Goal: Navigation & Orientation: Find specific page/section

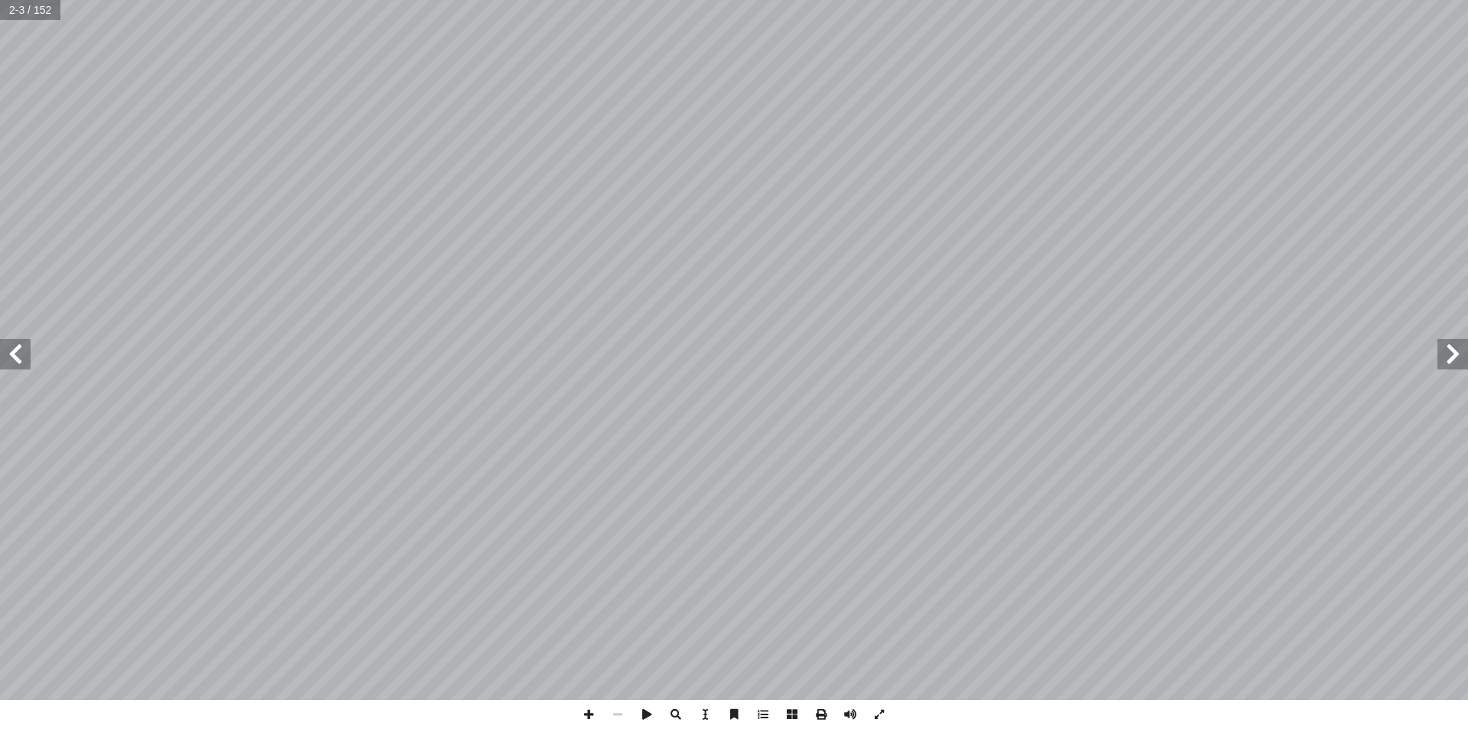
click at [1449, 352] on span at bounding box center [1452, 354] width 31 height 31
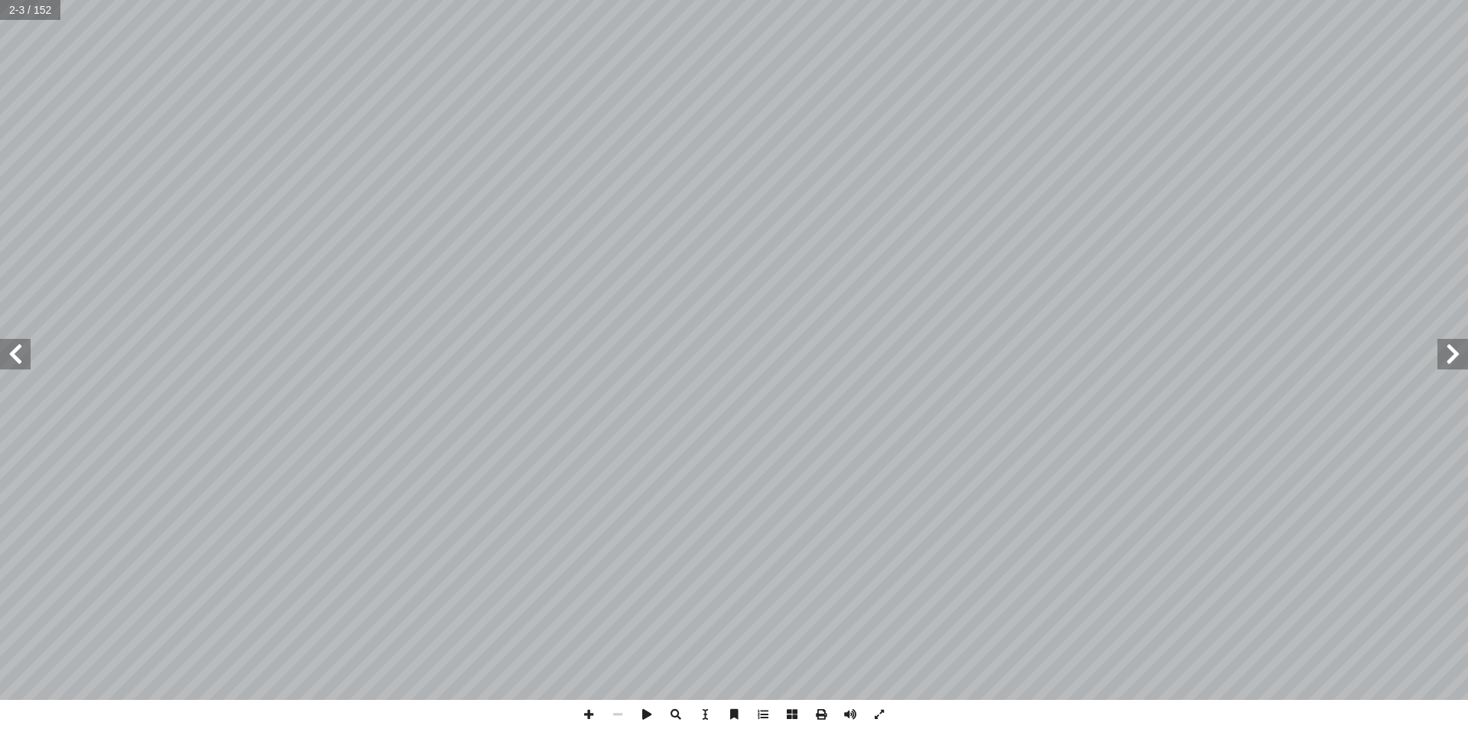
click at [1449, 352] on span at bounding box center [1452, 354] width 31 height 31
click at [17, 362] on span at bounding box center [15, 354] width 31 height 31
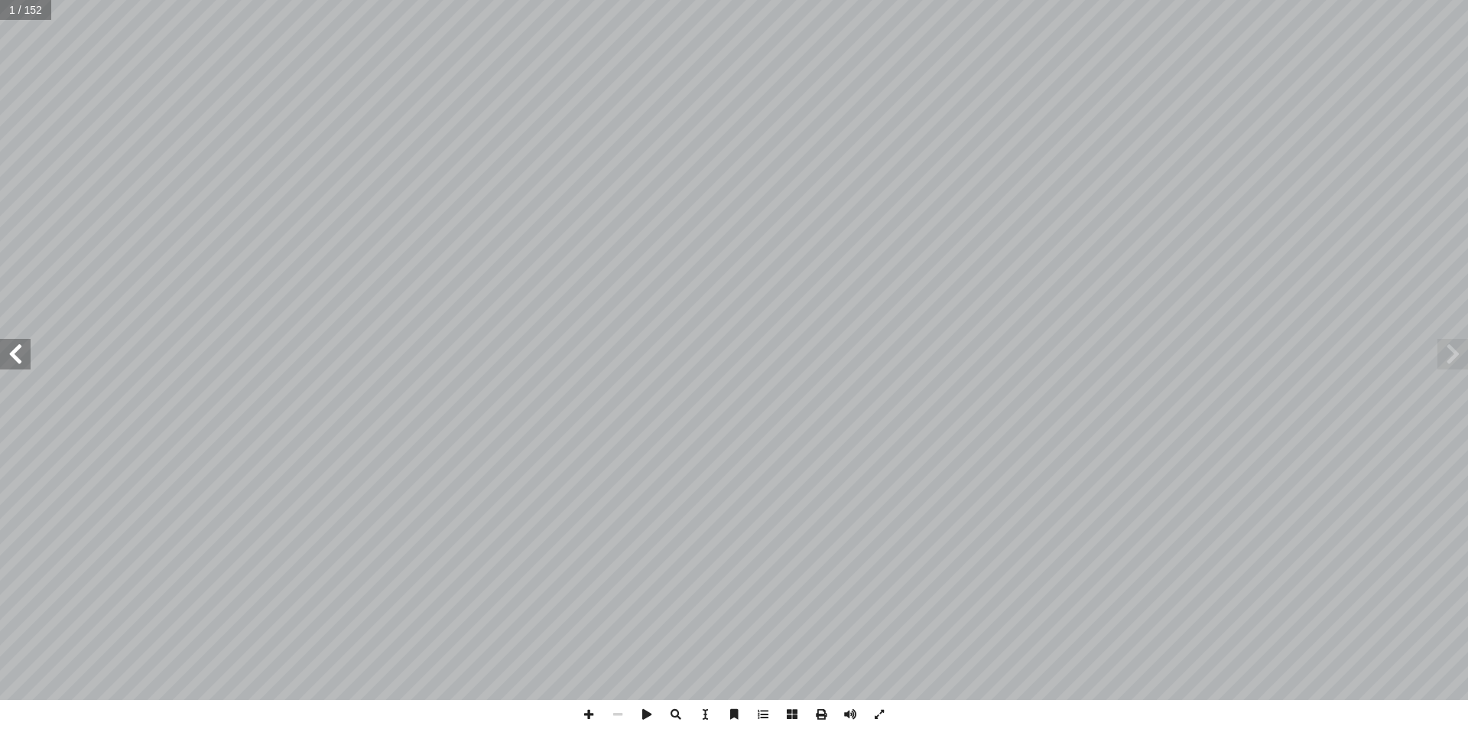
click at [17, 362] on span at bounding box center [15, 354] width 31 height 31
click at [16, 362] on span at bounding box center [15, 354] width 31 height 31
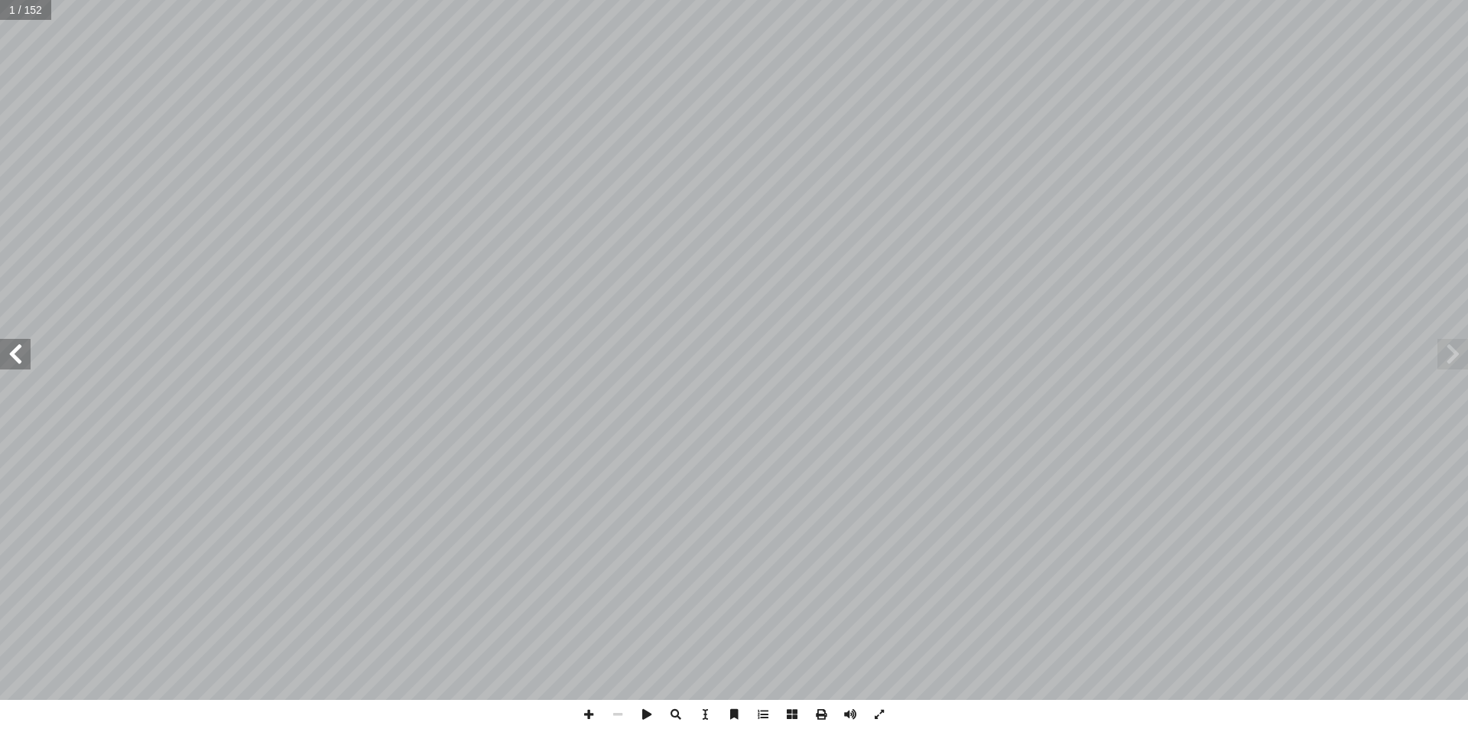
click at [15, 362] on span at bounding box center [15, 354] width 31 height 31
click at [20, 361] on span at bounding box center [15, 354] width 31 height 31
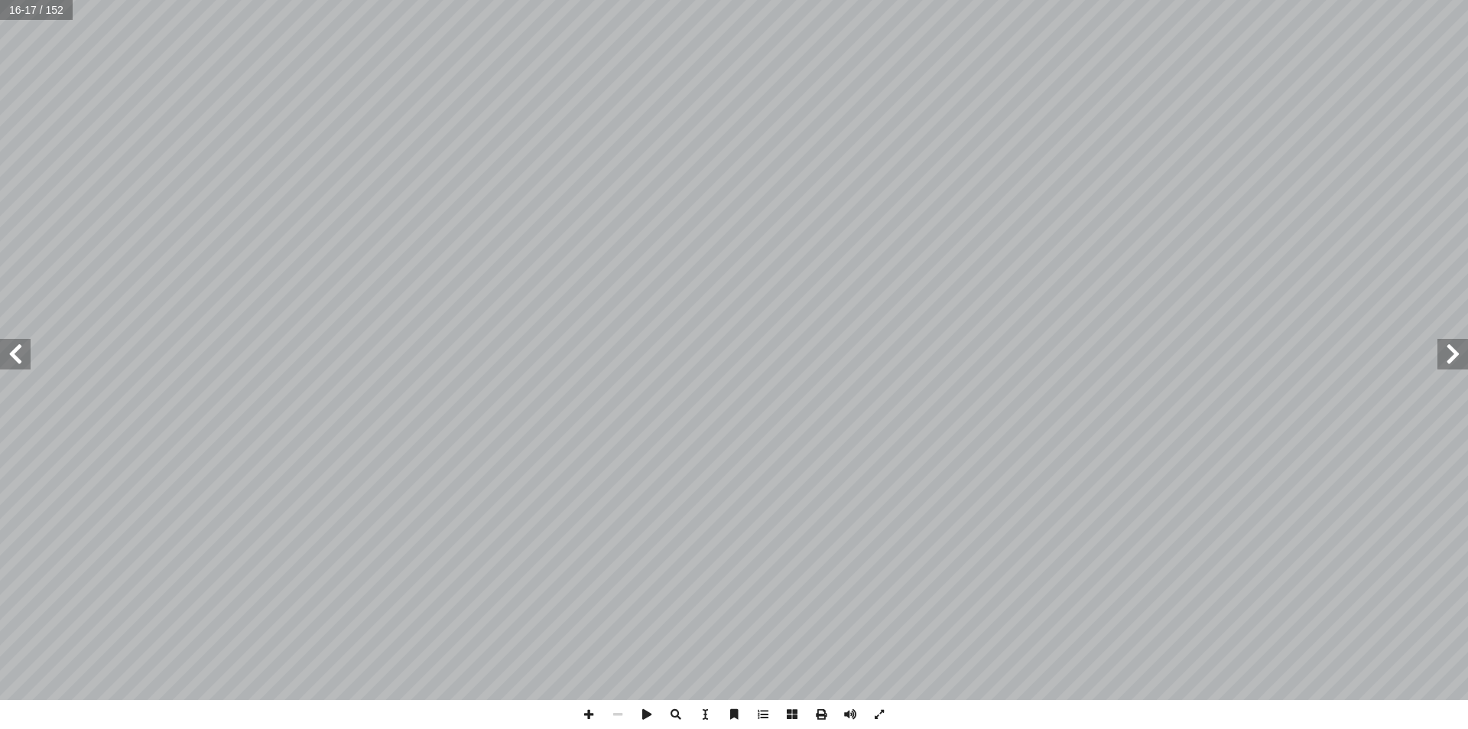
click at [20, 361] on span at bounding box center [15, 354] width 31 height 31
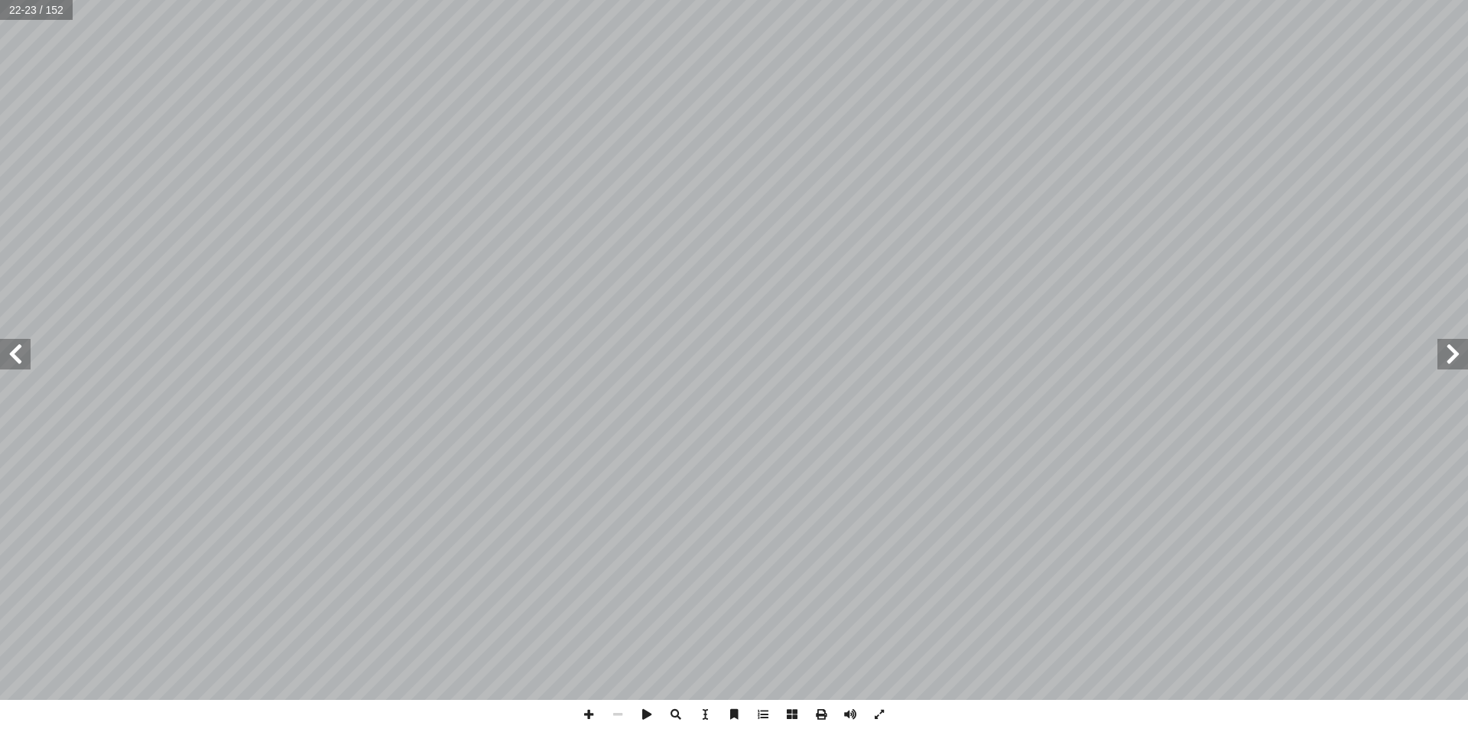
click at [20, 361] on span at bounding box center [15, 354] width 31 height 31
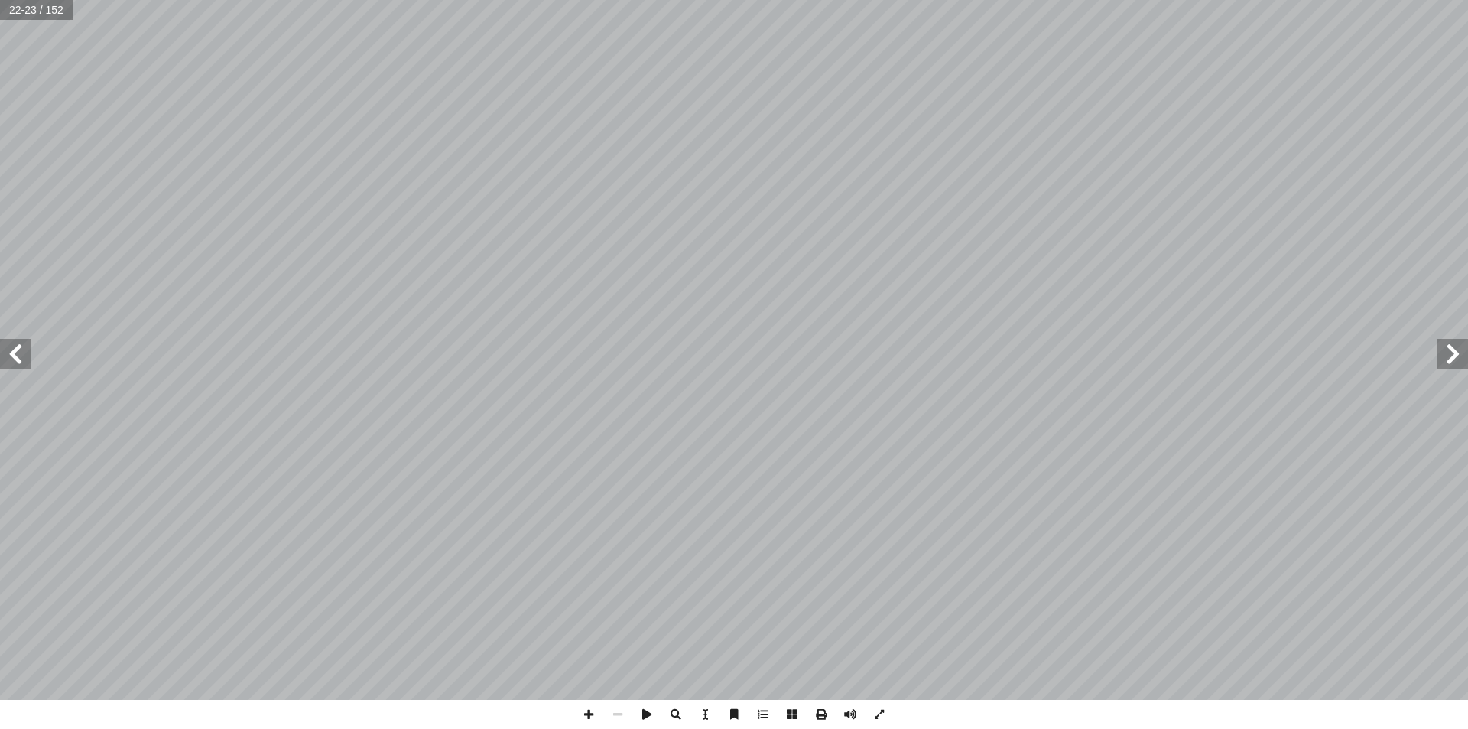
click at [20, 361] on span at bounding box center [15, 354] width 31 height 31
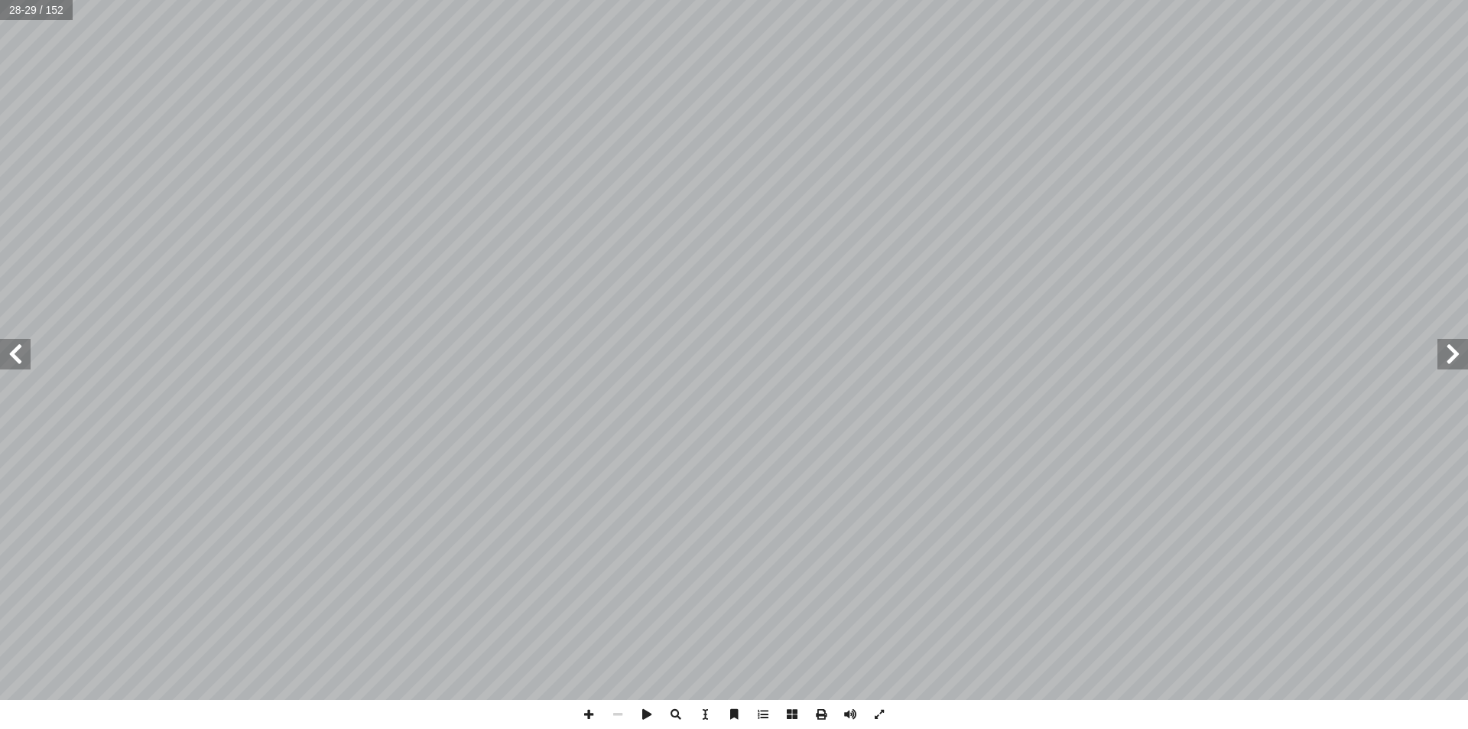
click at [20, 361] on span at bounding box center [15, 354] width 31 height 31
